Goal: Task Accomplishment & Management: Manage account settings

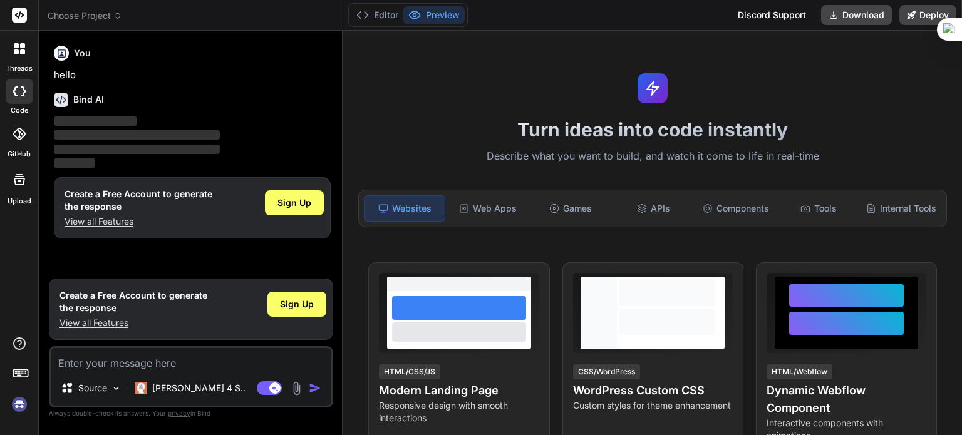
click at [295, 392] on img at bounding box center [296, 389] width 14 height 14
click at [296, 391] on img at bounding box center [296, 389] width 14 height 14
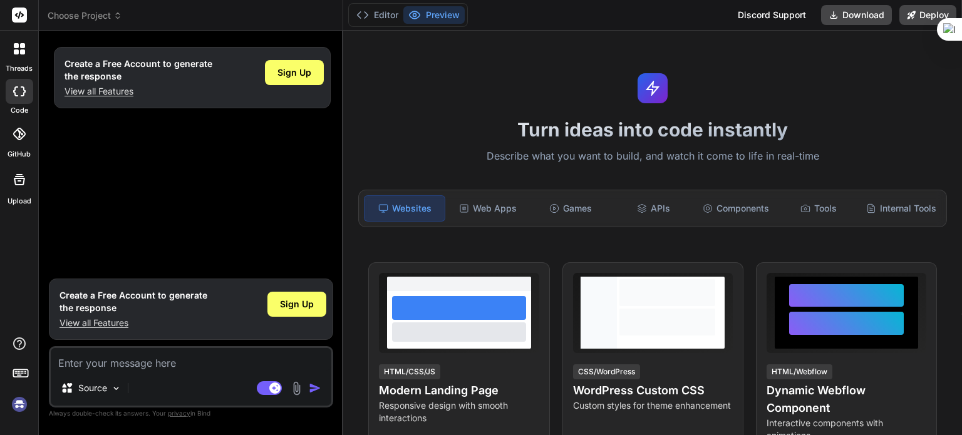
type textarea "x"
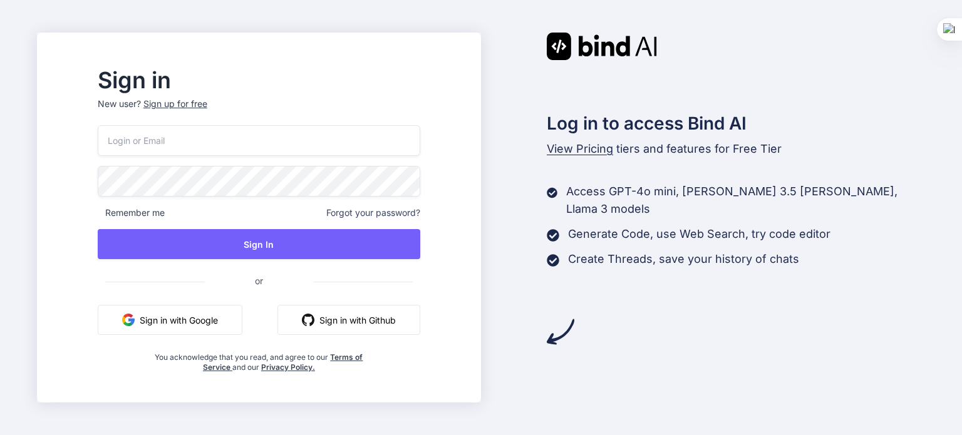
click at [223, 318] on button "Sign in with Google" at bounding box center [170, 320] width 145 height 30
click at [239, 321] on button "Sign in with Google" at bounding box center [170, 320] width 145 height 30
click at [214, 322] on button "Sign in with Google" at bounding box center [170, 320] width 145 height 30
click at [234, 300] on div "Remember me Forgot your password? Sign In or Sign in with Google Sign in with G…" at bounding box center [259, 249] width 323 height 248
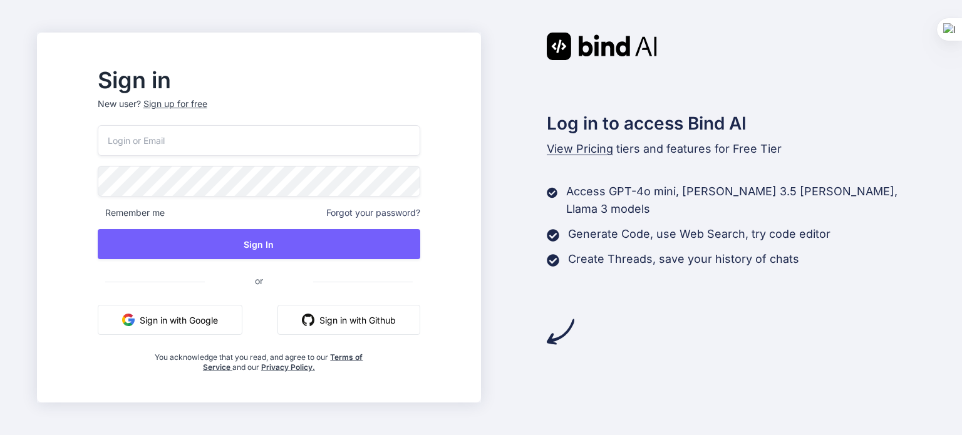
click at [234, 312] on button "Sign in with Google" at bounding box center [170, 320] width 145 height 30
drag, startPoint x: 830, startPoint y: 307, endPoint x: 803, endPoint y: 341, distance: 43.7
click at [830, 307] on div "Log in to access Bind AI View Pricing tiers and features for Free Tier Access G…" at bounding box center [703, 189] width 444 height 313
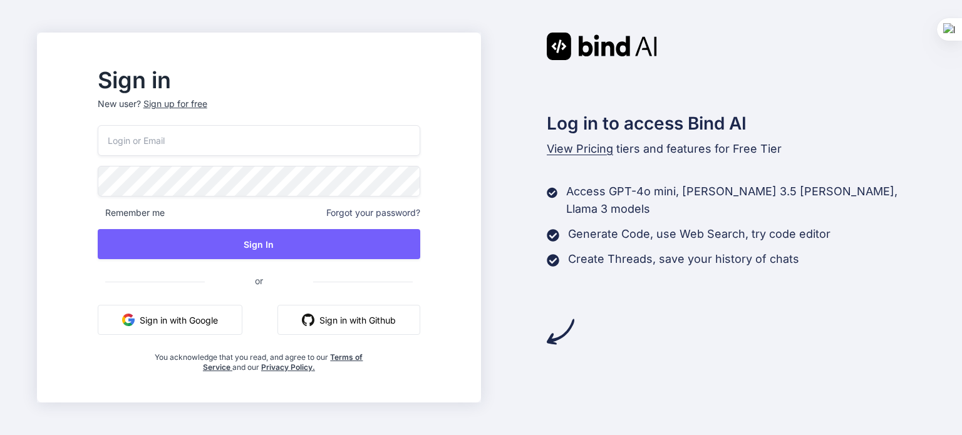
click at [226, 321] on button "Sign in with Google" at bounding box center [170, 320] width 145 height 30
click at [319, 130] on input "email" at bounding box center [259, 140] width 323 height 31
click at [381, 314] on button "Sign in with Github" at bounding box center [349, 320] width 143 height 30
click at [242, 317] on button "Sign in with Google" at bounding box center [170, 320] width 145 height 30
click at [417, 315] on button "Sign in with Github" at bounding box center [349, 320] width 143 height 30
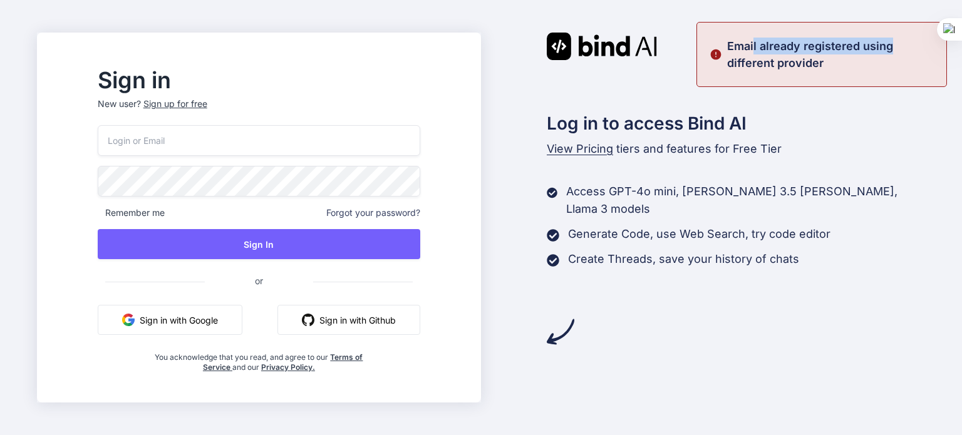
drag, startPoint x: 784, startPoint y: 46, endPoint x: 910, endPoint y: 50, distance: 126.0
click at [910, 50] on p "Email already registered using different provider" at bounding box center [833, 55] width 212 height 34
click at [911, 50] on p "Email already registered using different provider" at bounding box center [833, 55] width 212 height 34
drag, startPoint x: 709, startPoint y: 62, endPoint x: 852, endPoint y: 63, distance: 142.9
click at [850, 63] on div "Email already registered using different provider" at bounding box center [822, 54] width 251 height 65
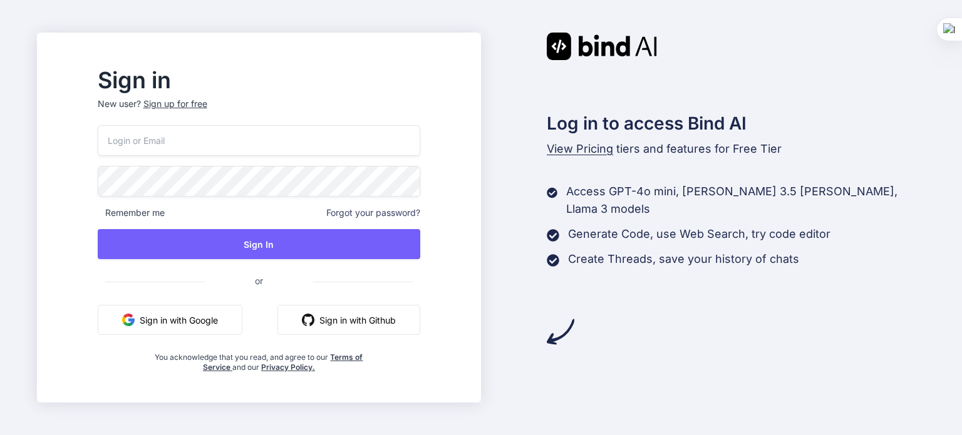
click at [221, 143] on input "email" at bounding box center [259, 140] width 323 height 31
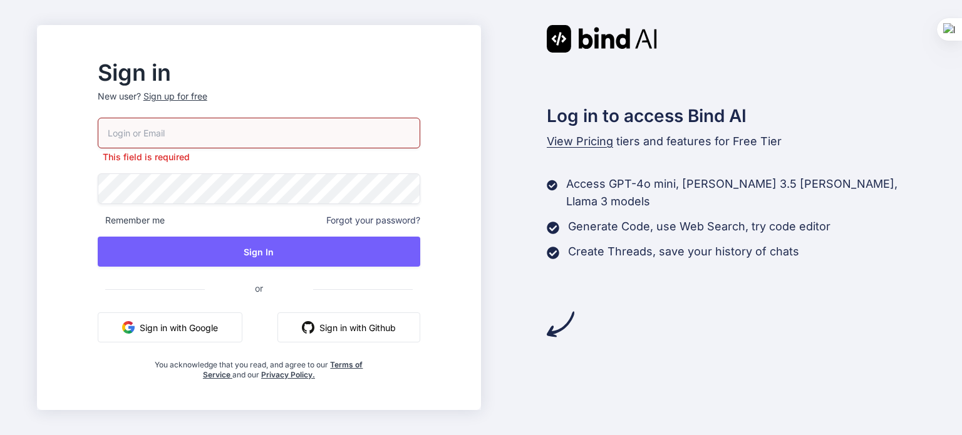
click at [165, 217] on span "Remember me" at bounding box center [131, 220] width 67 height 13
click at [247, 128] on input "email" at bounding box center [259, 133] width 323 height 31
